Goal: Task Accomplishment & Management: Complete application form

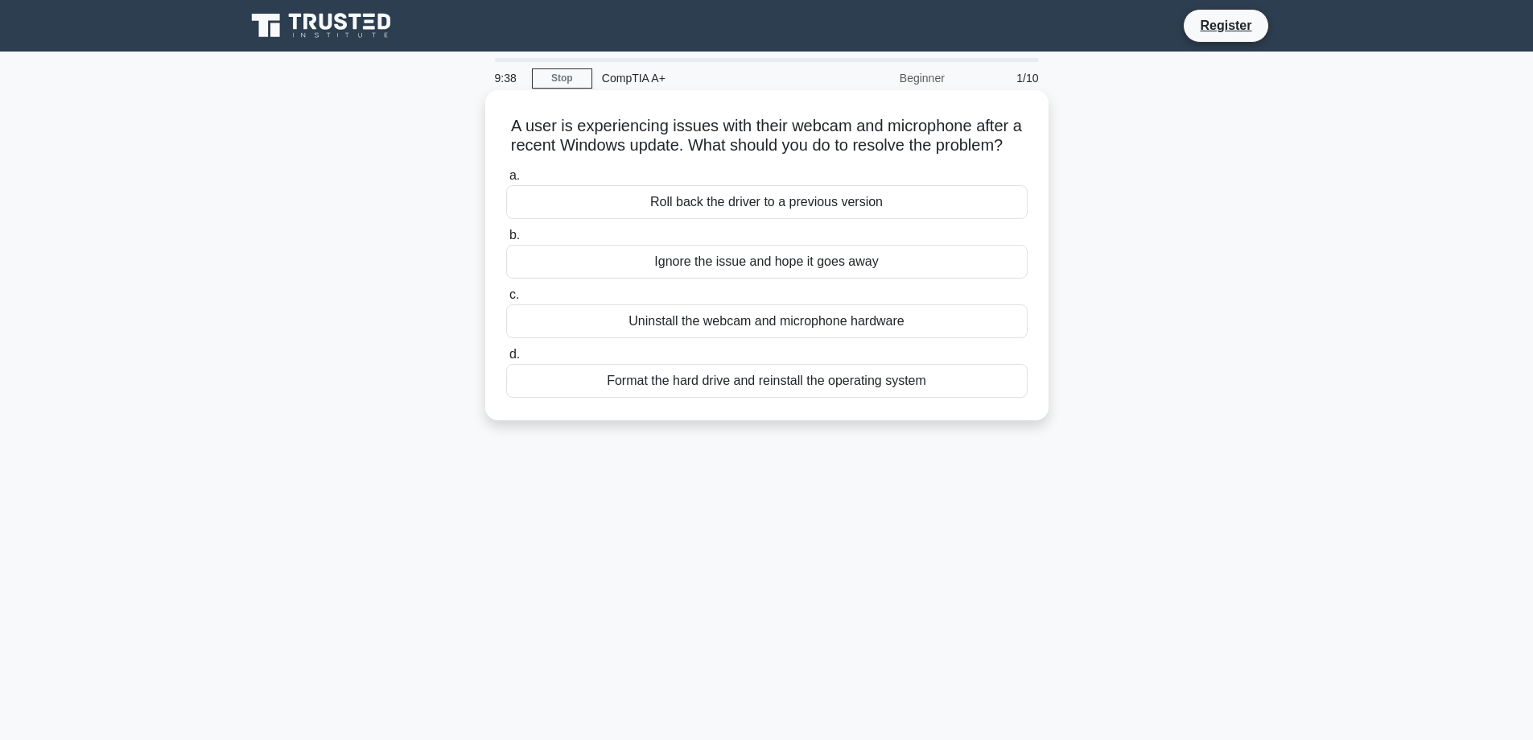
click at [804, 219] on div "Roll back the driver to a previous version" at bounding box center [767, 202] width 522 height 34
click at [506, 181] on input "a. Roll back the driver to a previous version" at bounding box center [506, 176] width 0 height 10
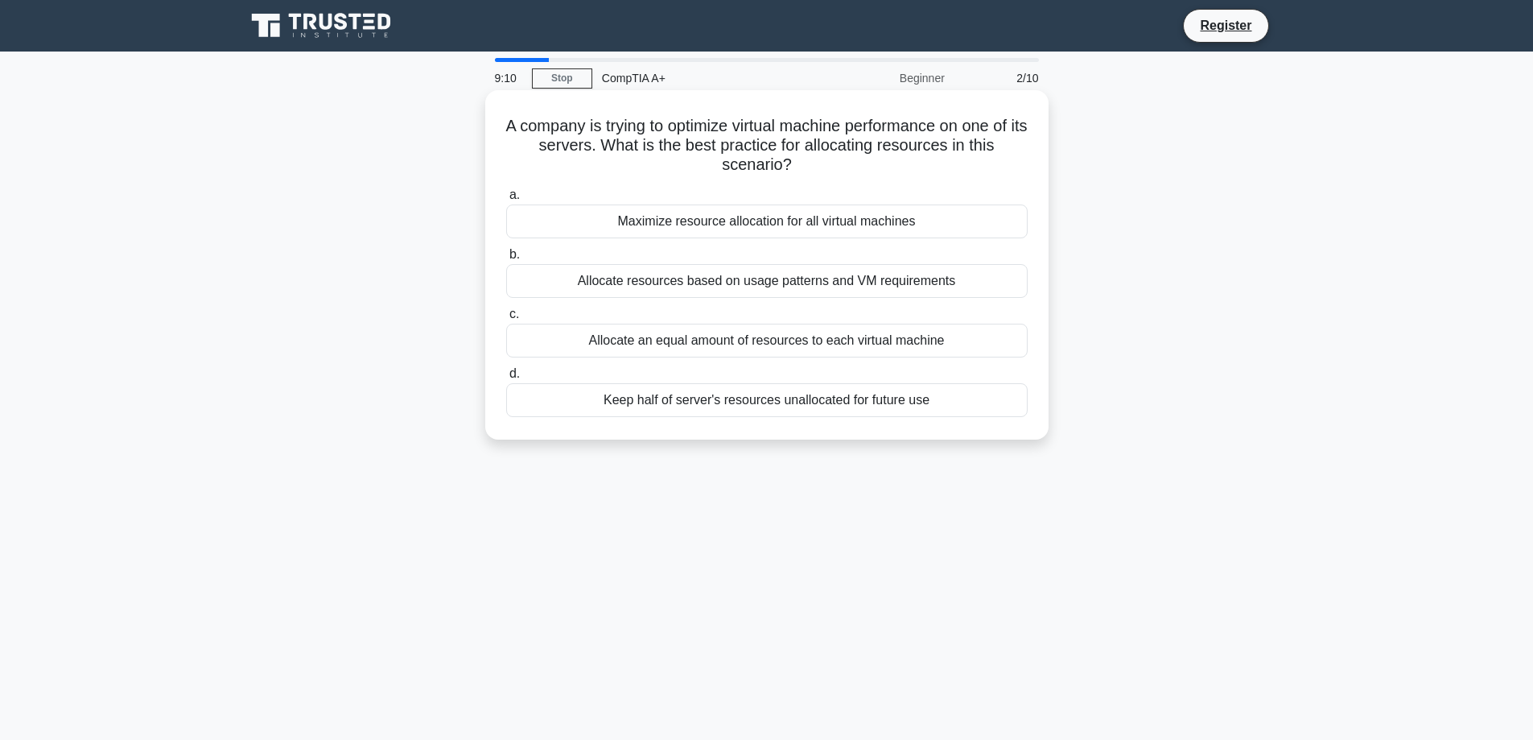
click at [884, 287] on div "Allocate resources based on usage patterns and VM requirements" at bounding box center [767, 281] width 522 height 34
click at [506, 260] on input "b. Allocate resources based on usage patterns and VM requirements" at bounding box center [506, 255] width 0 height 10
click at [860, 228] on div "Uninstall and reinstall all printer drivers on the computer" at bounding box center [767, 221] width 522 height 34
click at [506, 200] on input "a. Uninstall and reinstall all printer drivers on the computer" at bounding box center [506, 195] width 0 height 10
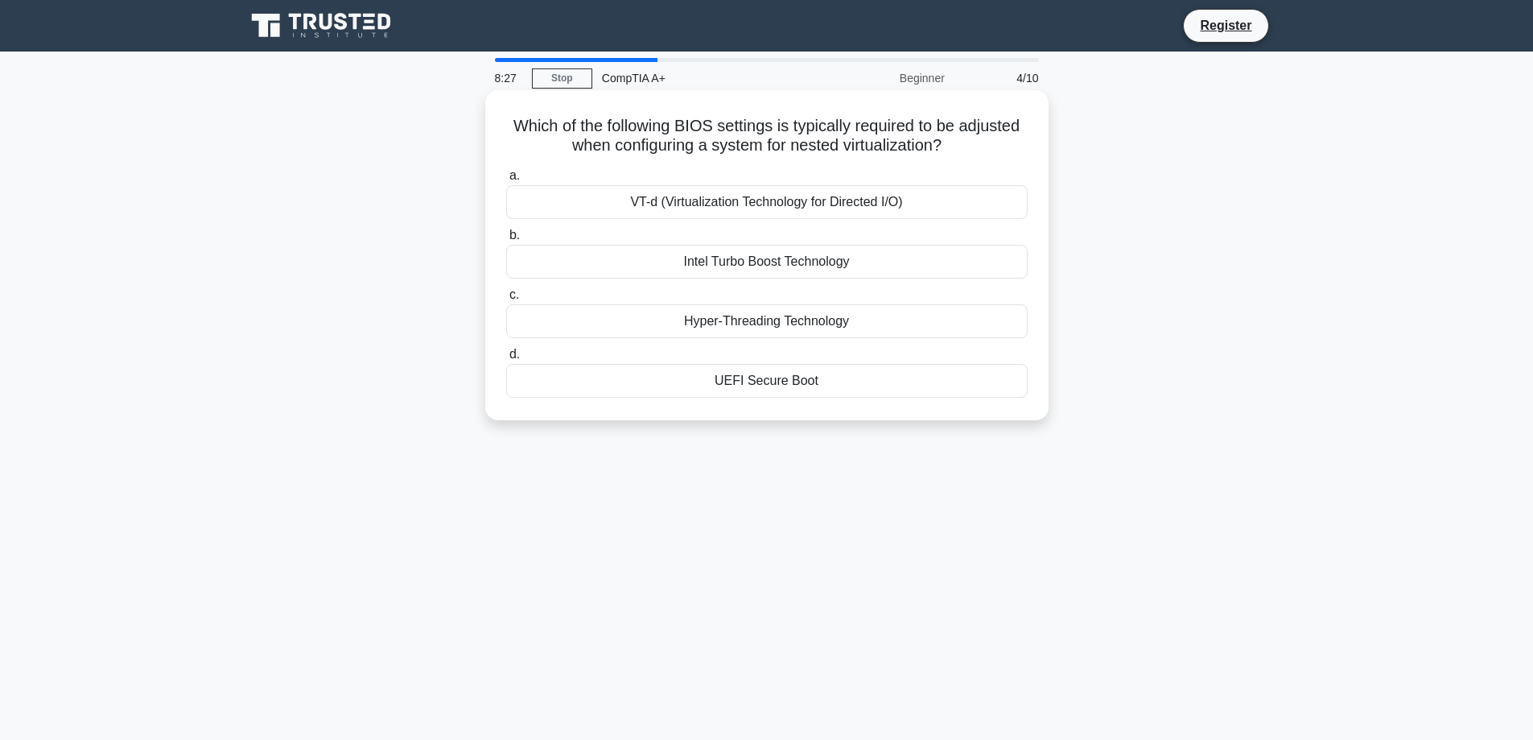
click at [899, 191] on div "VT-d (Virtualization Technology for Directed I/O)" at bounding box center [767, 202] width 522 height 34
click at [506, 181] on input "a. VT-d (Virtualization Technology for Directed I/O)" at bounding box center [506, 176] width 0 height 10
click at [816, 382] on div "Memory Manager" at bounding box center [767, 381] width 522 height 34
click at [506, 360] on input "d. Memory Manager" at bounding box center [506, 354] width 0 height 10
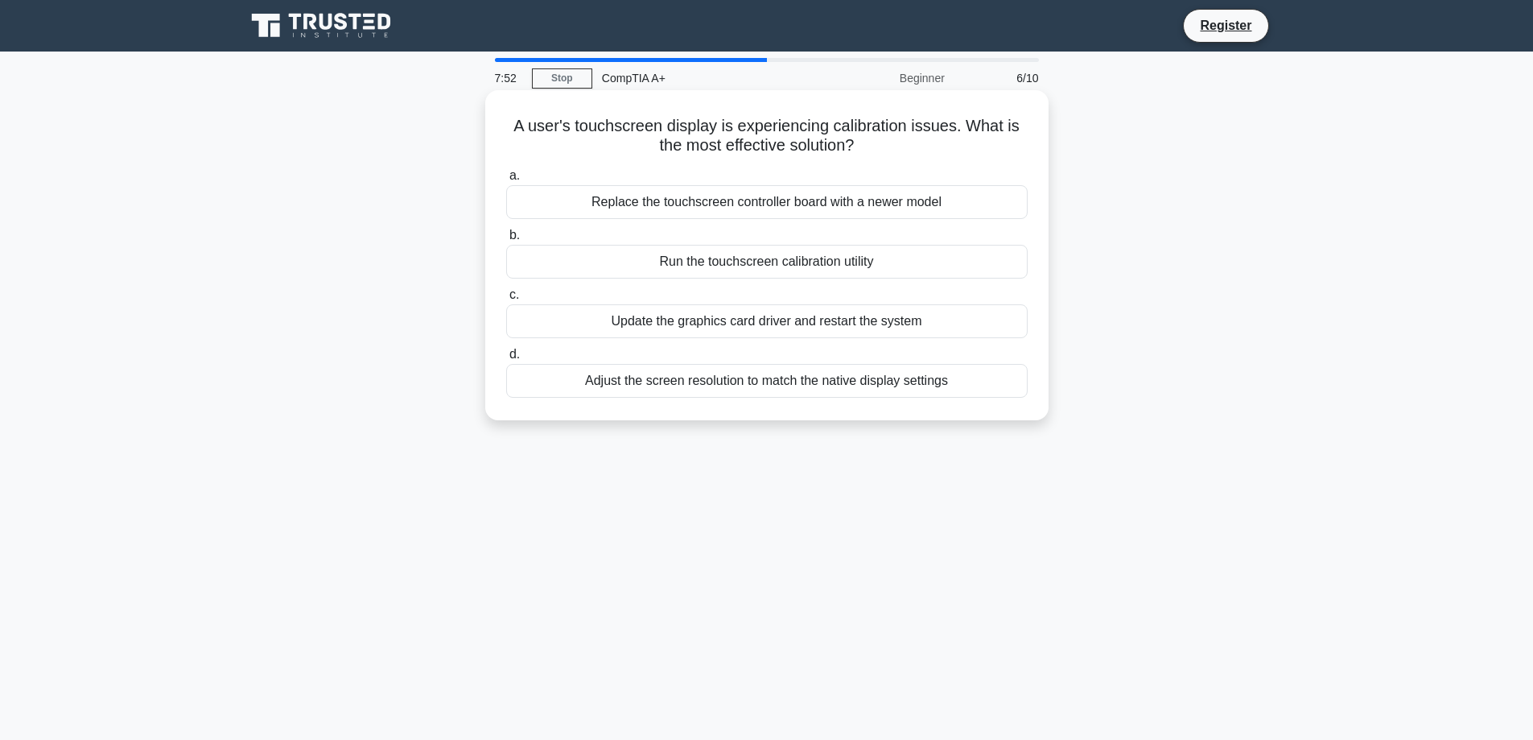
click at [856, 208] on div "Replace the touchscreen controller board with a newer model" at bounding box center [767, 202] width 522 height 34
click at [506, 181] on input "a. Replace the touchscreen controller board with a newer model" at bounding box center [506, 176] width 0 height 10
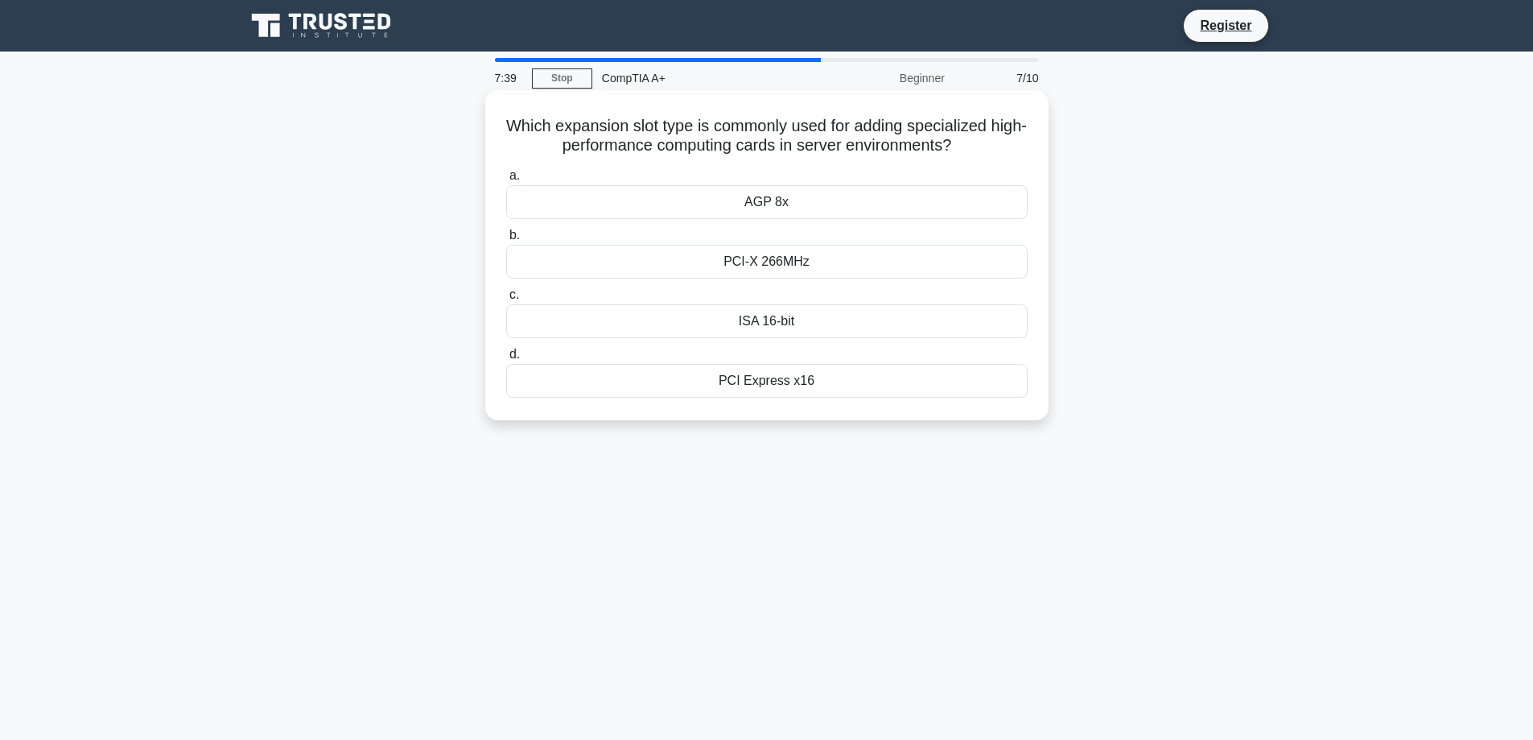
click at [855, 383] on div "PCI Express x16" at bounding box center [767, 381] width 522 height 34
click at [506, 360] on input "d. PCI Express x16" at bounding box center [506, 354] width 0 height 10
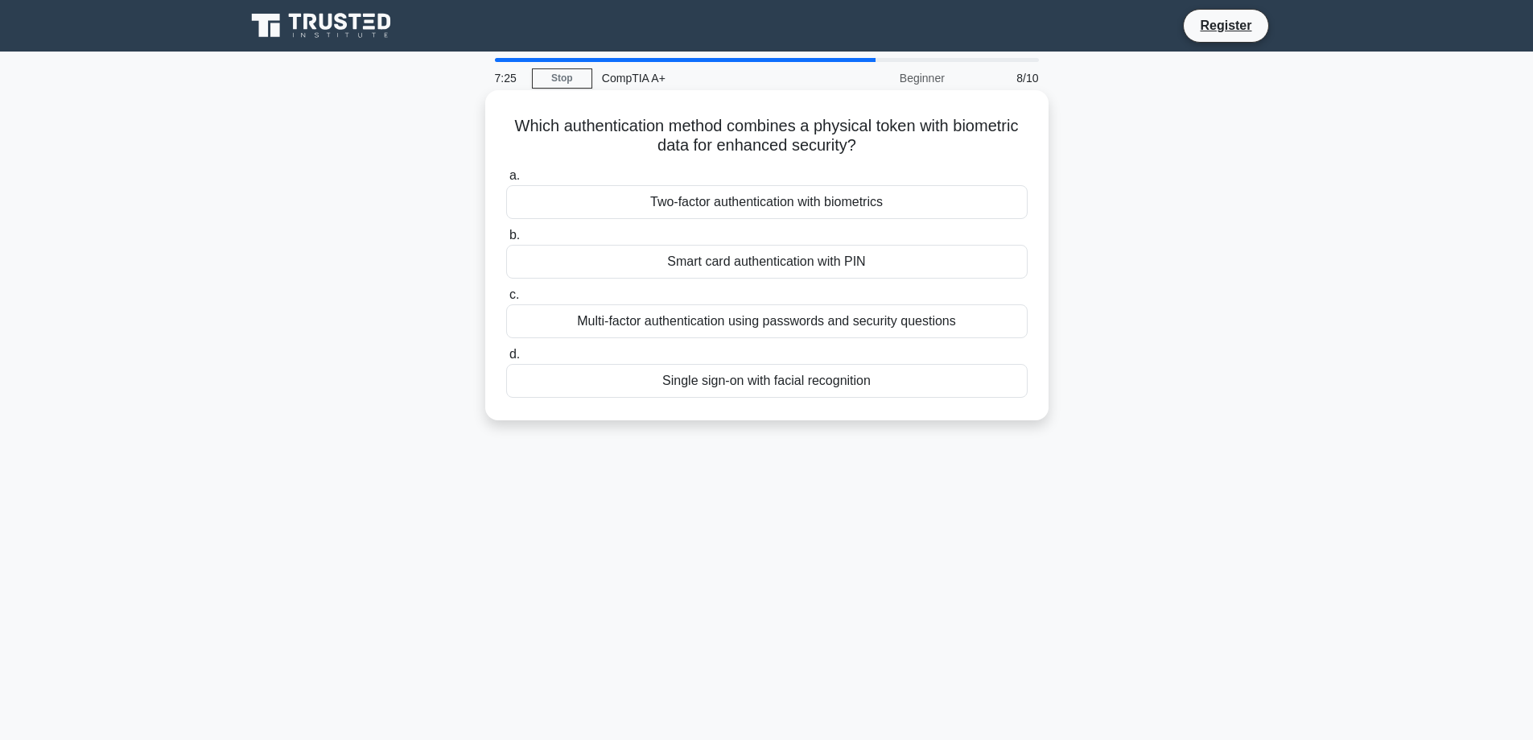
click at [939, 210] on div "Two-factor authentication with biometrics" at bounding box center [767, 202] width 522 height 34
click at [506, 181] on input "a. Two-factor authentication with biometrics" at bounding box center [506, 176] width 0 height 10
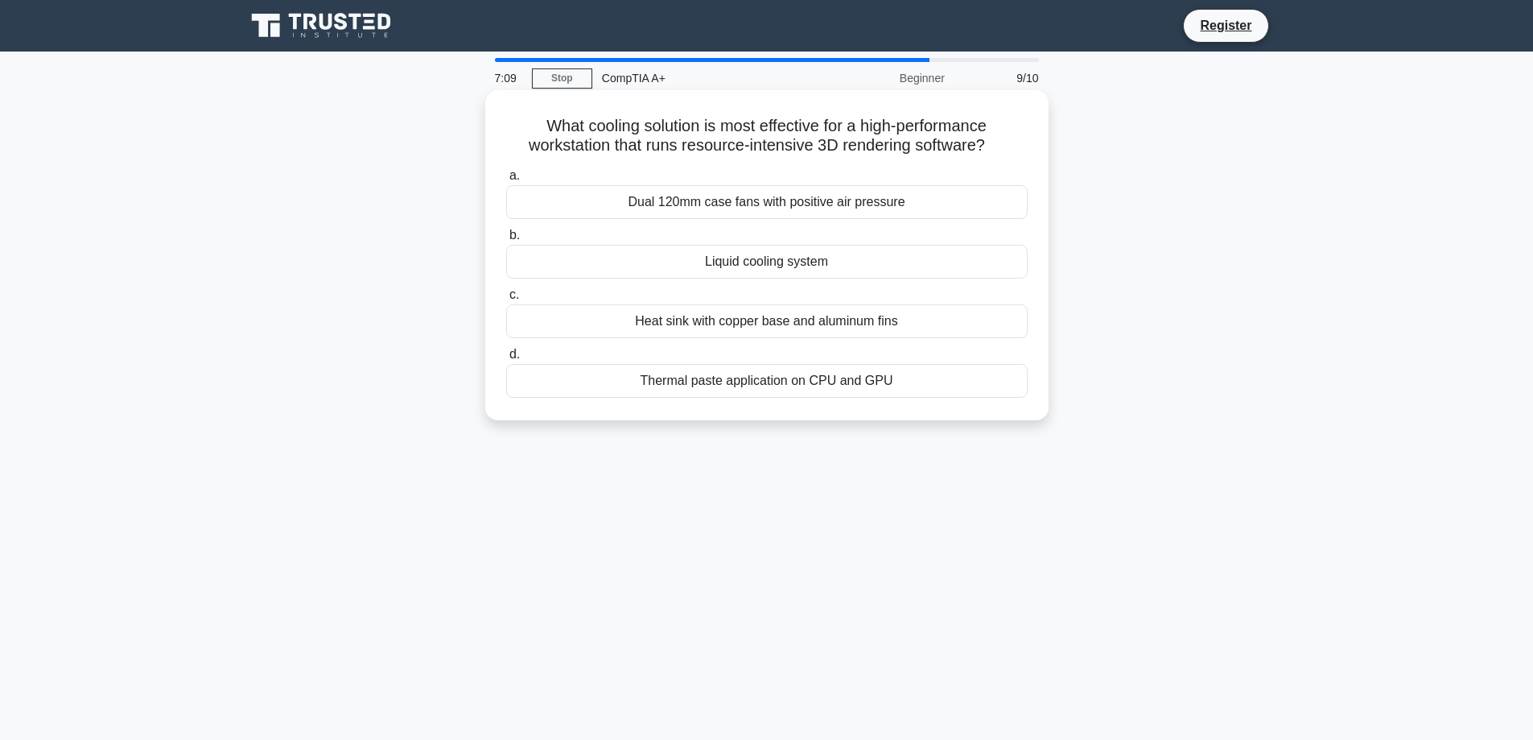
click at [881, 270] on div "Liquid cooling system" at bounding box center [767, 262] width 522 height 34
click at [506, 241] on input "b. Liquid cooling system" at bounding box center [506, 235] width 0 height 10
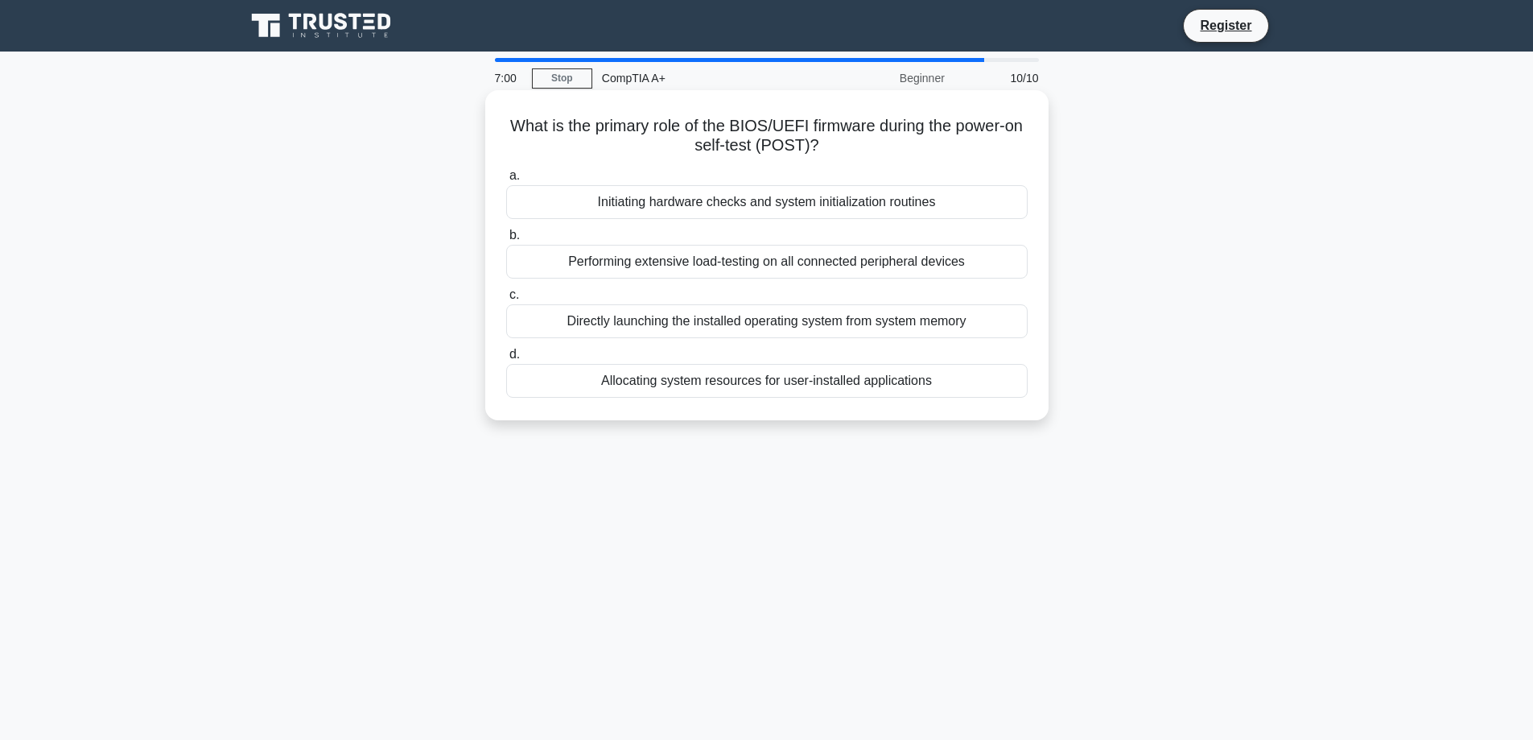
click at [697, 268] on div "Performing extensive load-testing on all connected peripheral devices" at bounding box center [767, 262] width 522 height 34
click at [506, 241] on input "b. Performing extensive load-testing on all connected peripheral devices" at bounding box center [506, 235] width 0 height 10
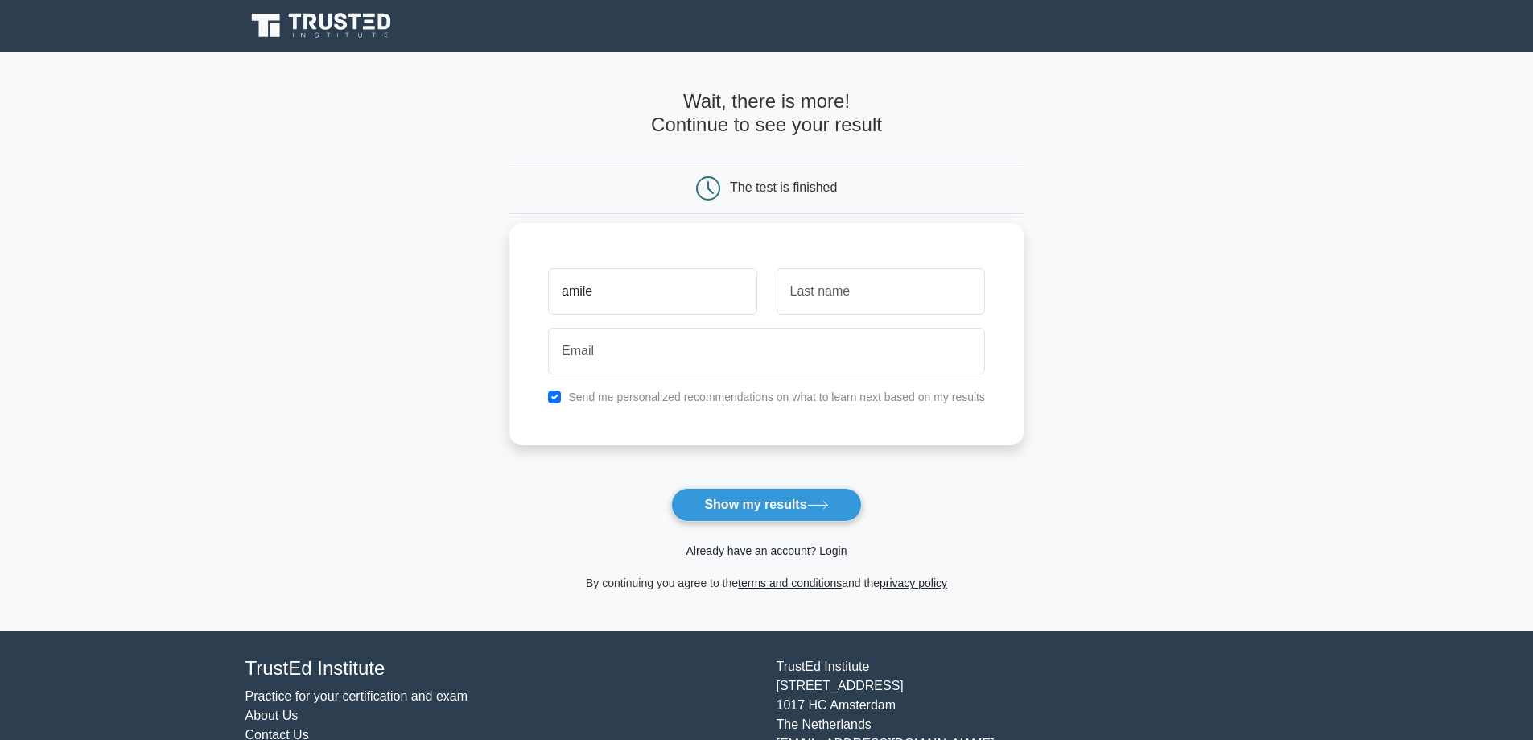
type input "amile"
click at [851, 307] on input "text" at bounding box center [881, 291] width 208 height 47
type input "kunene"
click at [747, 386] on div "amile kunene Send me personalized recommendations on what to learn next based o…" at bounding box center [767, 334] width 514 height 222
click at [747, 364] on input "email" at bounding box center [766, 351] width 437 height 47
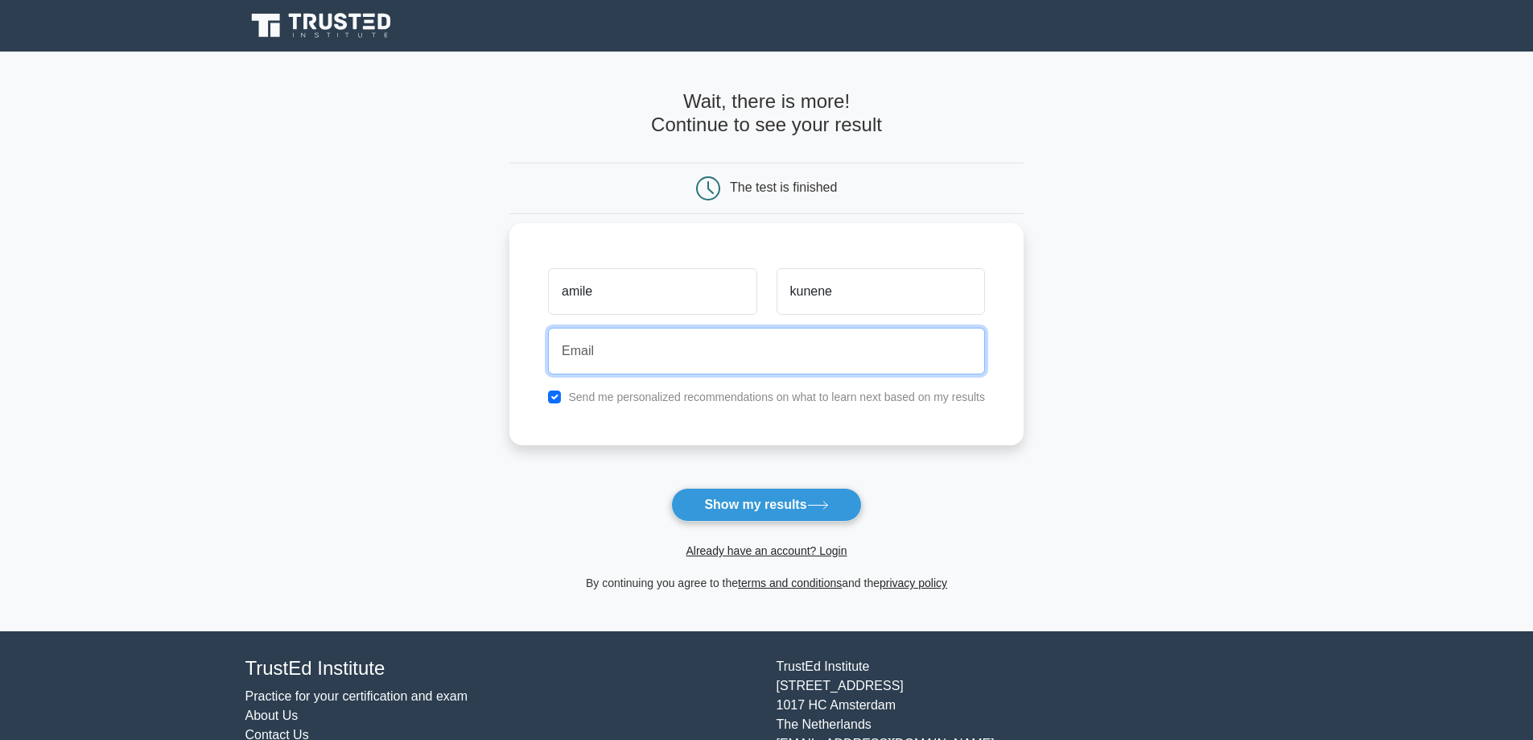
type input "amilekunene91@gmail.com"
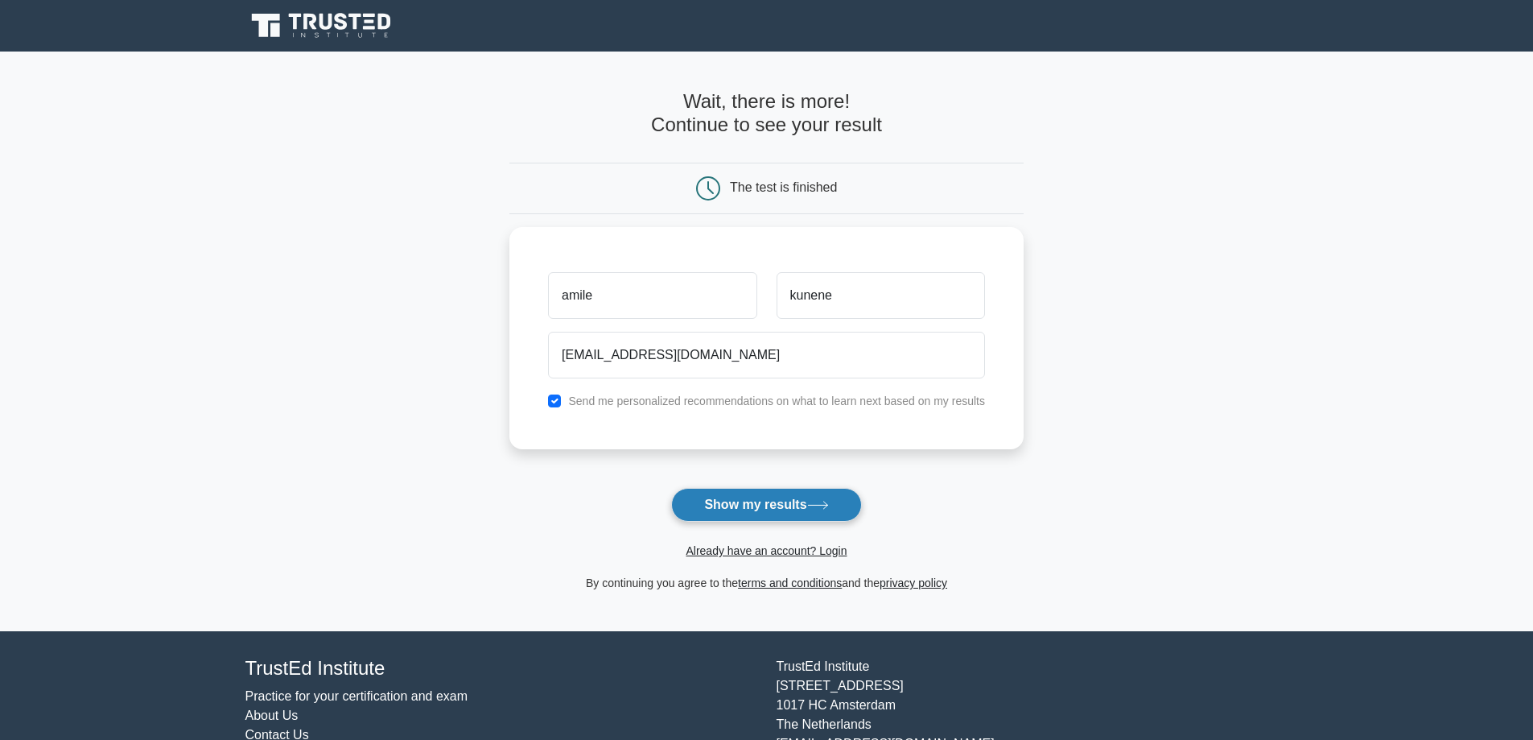
click at [792, 514] on button "Show my results" at bounding box center [766, 505] width 190 height 34
